Goal: Navigation & Orientation: Find specific page/section

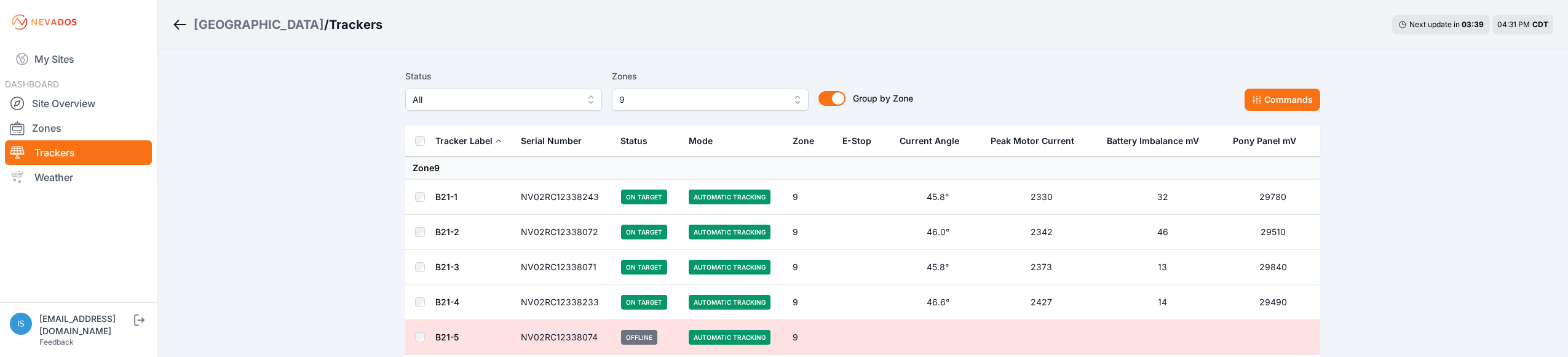
click at [790, 100] on button "9" at bounding box center [710, 100] width 197 height 22
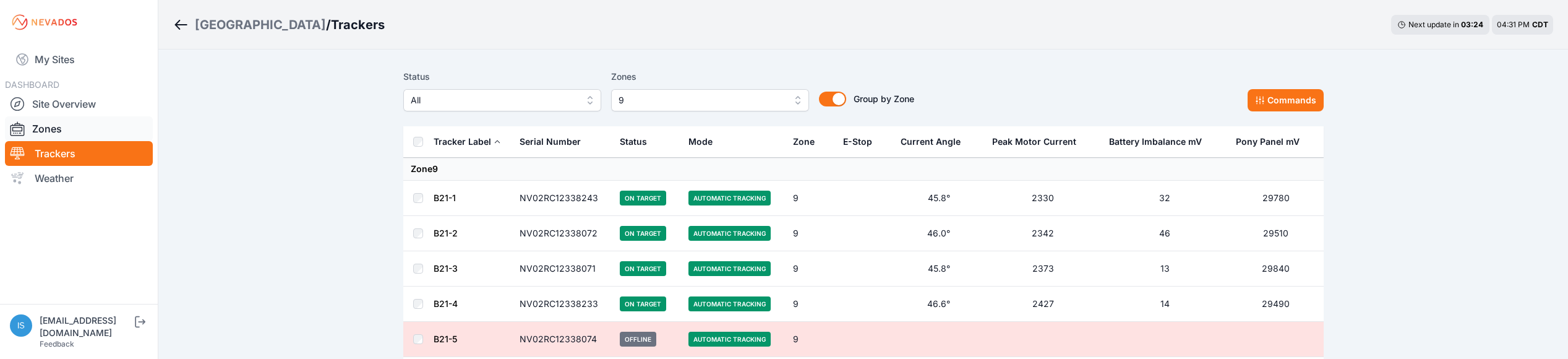
click at [35, 127] on link "Zones" at bounding box center [79, 128] width 148 height 25
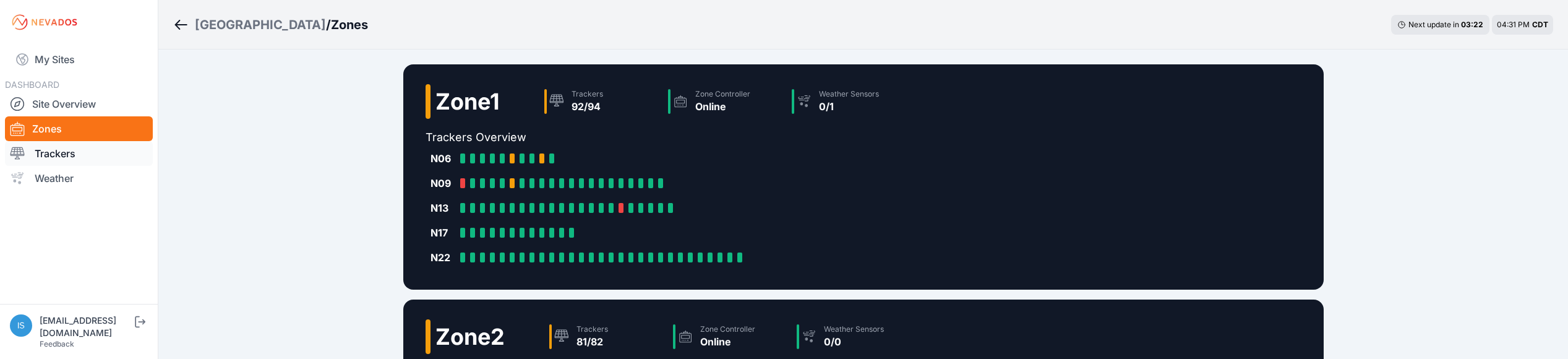
click at [44, 149] on link "Trackers" at bounding box center [79, 153] width 148 height 25
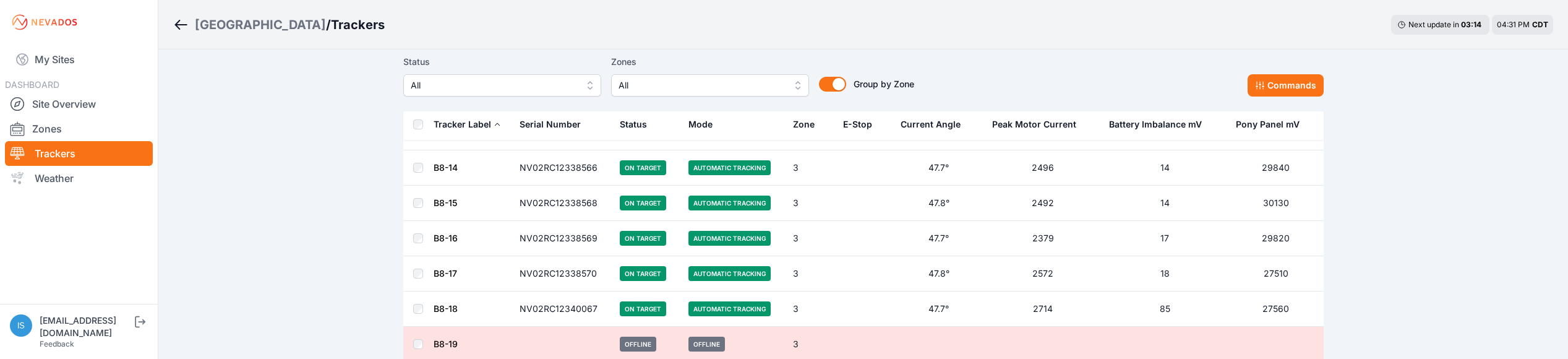
scroll to position [7065, 0]
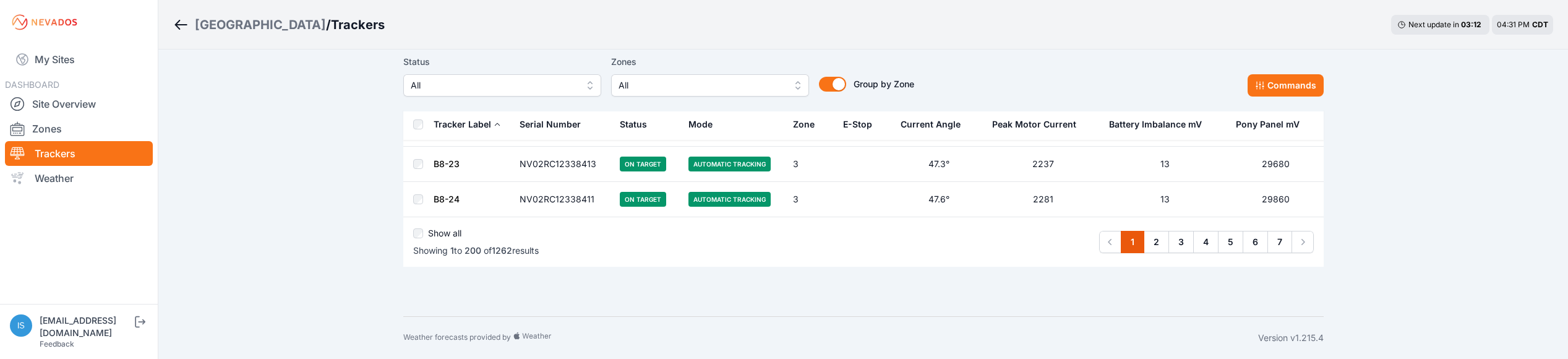
drag, startPoint x: 1301, startPoint y: 242, endPoint x: 1271, endPoint y: 305, distance: 69.8
click at [1297, 244] on icon "Pagination" at bounding box center [1303, 242] width 12 height 12
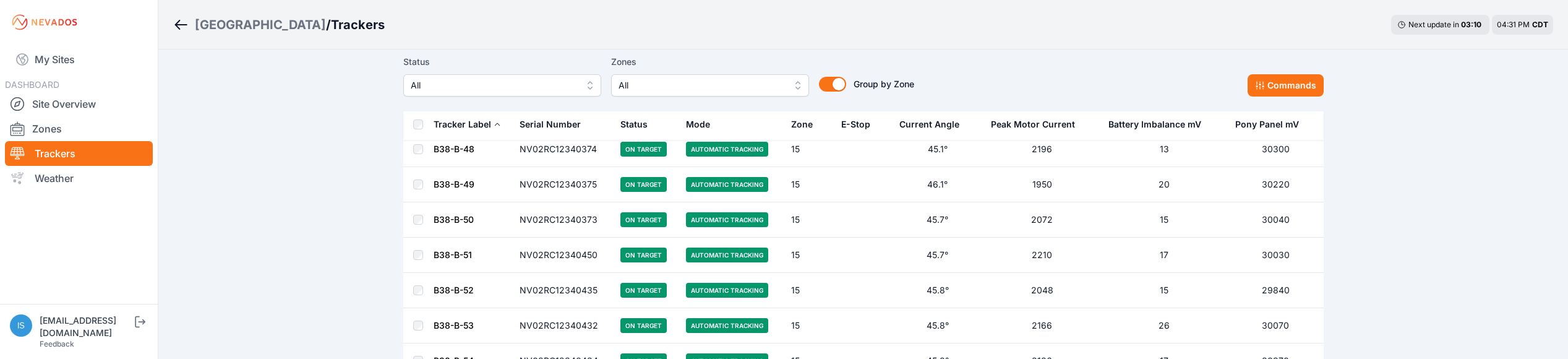
scroll to position [2151, 0]
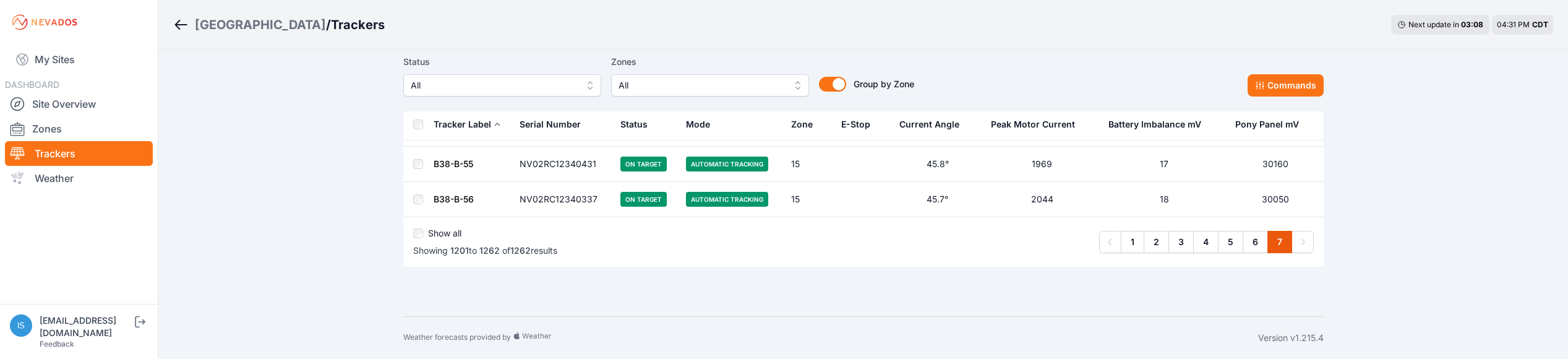
drag, startPoint x: 1256, startPoint y: 240, endPoint x: 1250, endPoint y: 260, distance: 20.9
click at [1255, 240] on link "6" at bounding box center [1256, 242] width 26 height 23
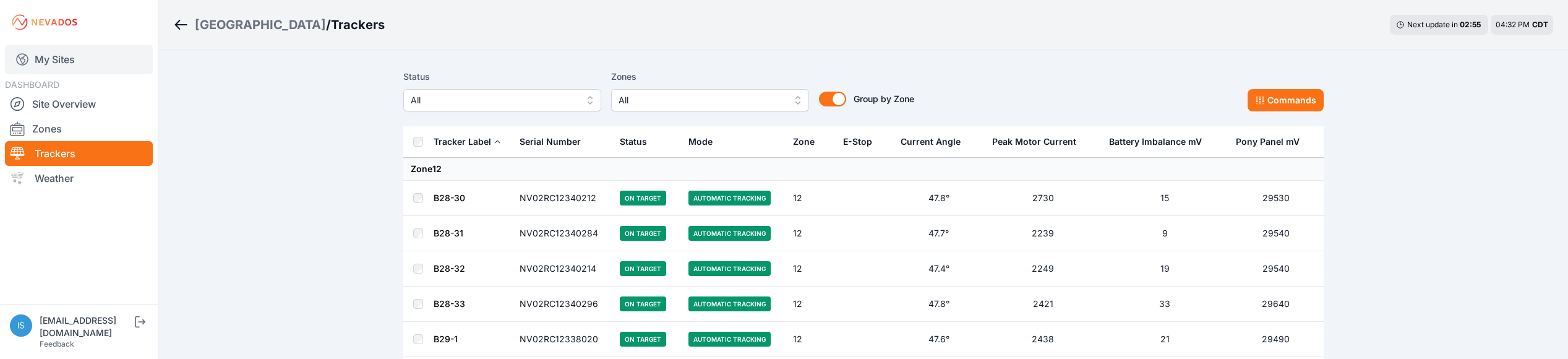
click at [63, 53] on link "My Sites" at bounding box center [79, 59] width 148 height 29
